Goal: Task Accomplishment & Management: Use online tool/utility

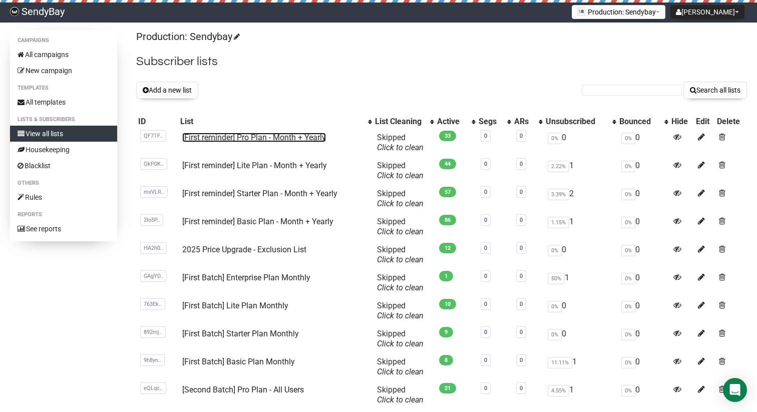
click at [258, 135] on link "[First reminder] Pro Plan - Month + Yearly" at bounding box center [254, 138] width 144 height 10
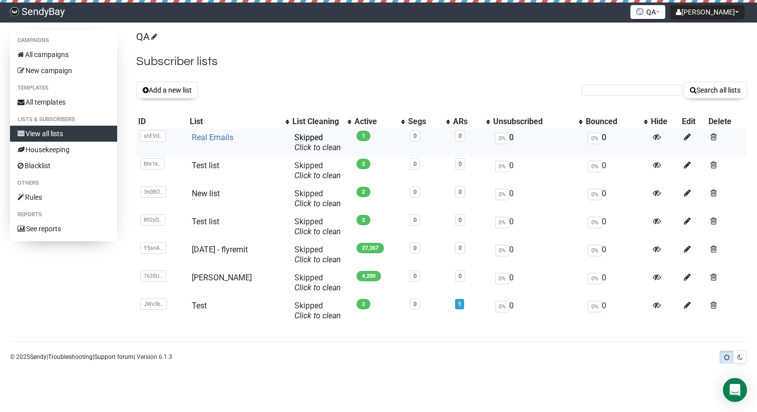
click at [219, 137] on link "Real Emails" at bounding box center [213, 138] width 42 height 10
click at [213, 137] on link "Real Emails" at bounding box center [213, 138] width 42 height 10
click at [61, 57] on link "All campaigns" at bounding box center [63, 55] width 107 height 16
click at [685, 137] on icon at bounding box center [687, 137] width 7 height 9
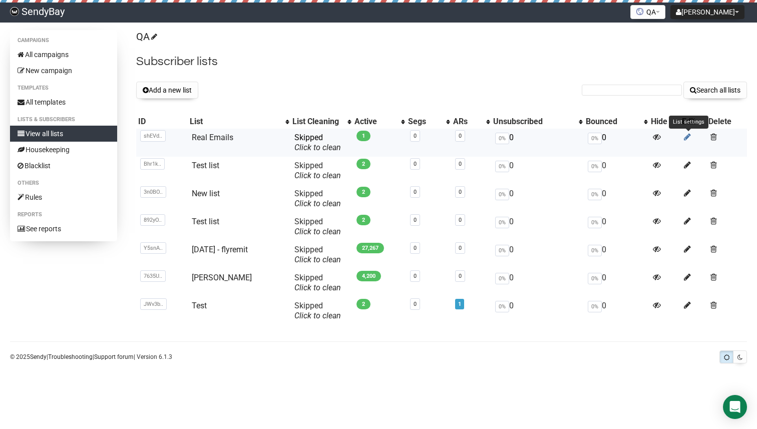
click at [687, 137] on icon at bounding box center [687, 137] width 7 height 9
click at [689, 137] on icon at bounding box center [687, 137] width 7 height 9
